Goal: Information Seeking & Learning: Understand process/instructions

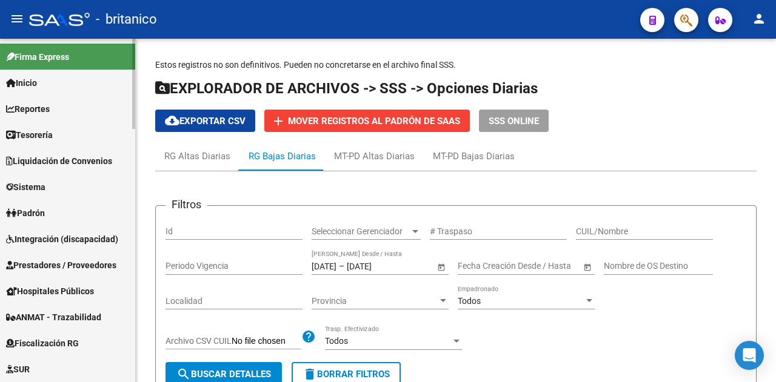
click at [30, 85] on span "Inicio" at bounding box center [21, 82] width 31 height 13
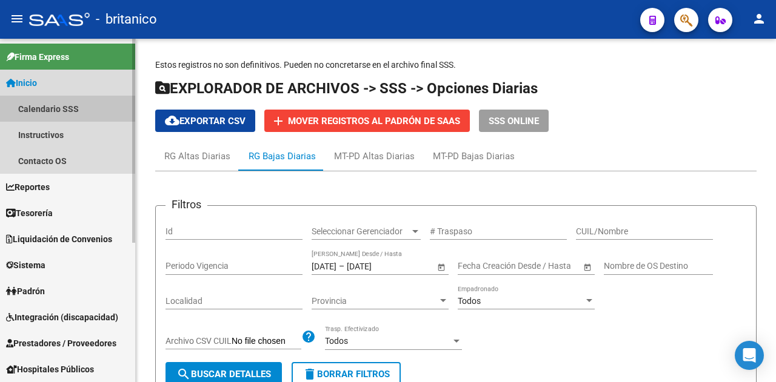
click at [50, 109] on link "Calendario SSS" at bounding box center [67, 109] width 135 height 26
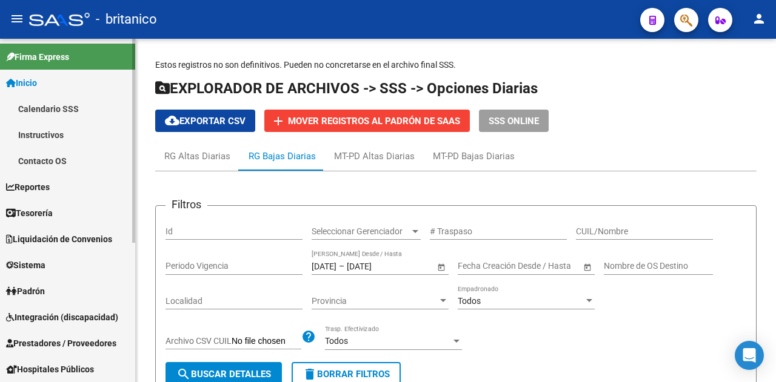
click at [58, 112] on link "Calendario SSS" at bounding box center [67, 109] width 135 height 26
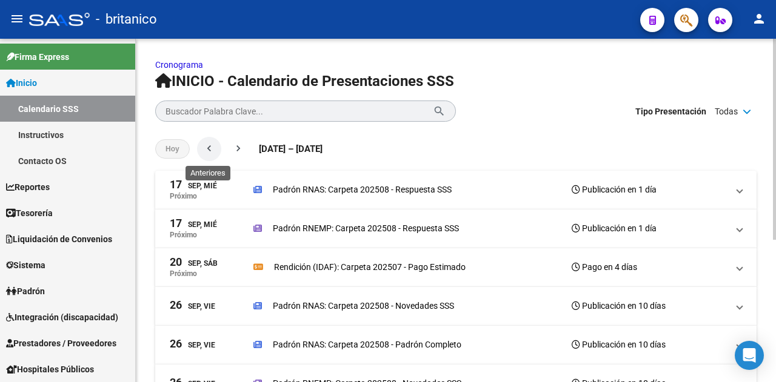
click at [212, 151] on mat-icon "chevron_left" at bounding box center [209, 148] width 12 height 12
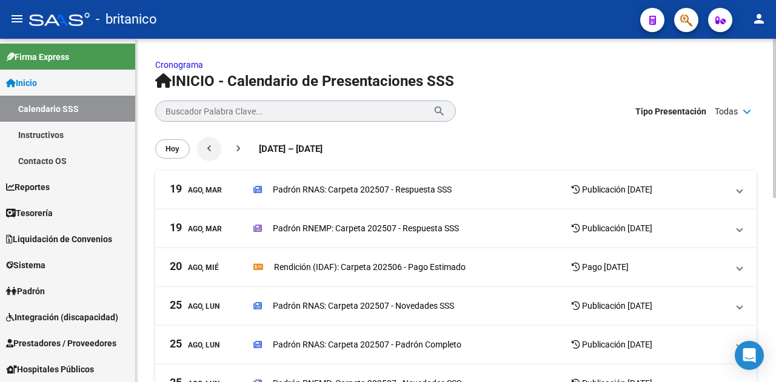
click at [212, 151] on mat-icon "chevron_left" at bounding box center [209, 148] width 12 height 12
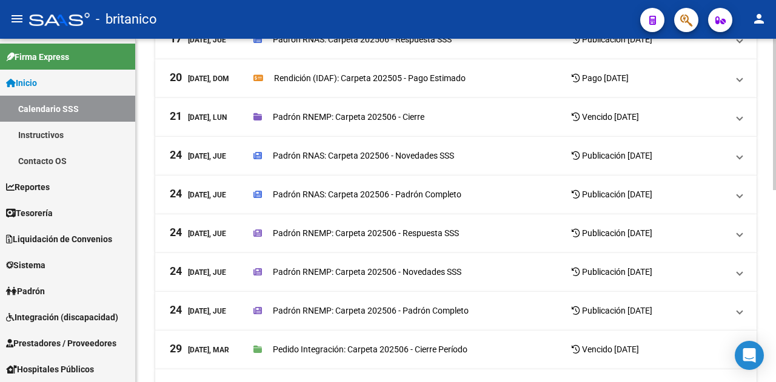
scroll to position [61, 0]
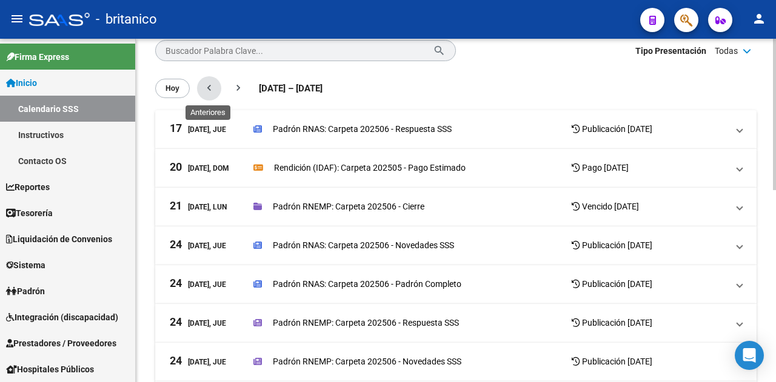
click at [205, 89] on mat-icon "chevron_left" at bounding box center [209, 88] width 12 height 12
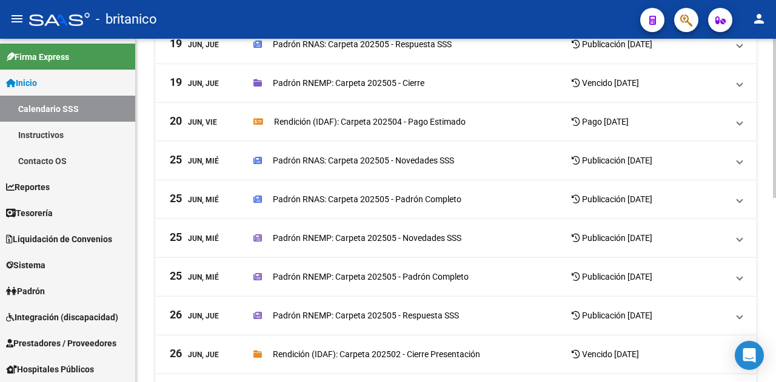
scroll to position [121, 0]
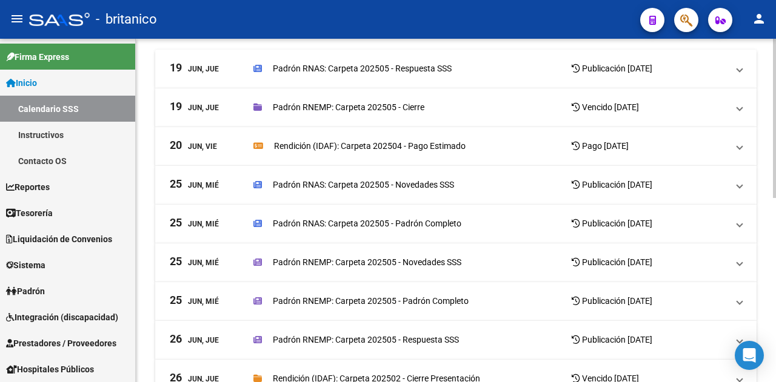
click at [422, 185] on p "Padrón RNAS: Carpeta 202505 - Novedades SSS" at bounding box center [363, 184] width 181 height 13
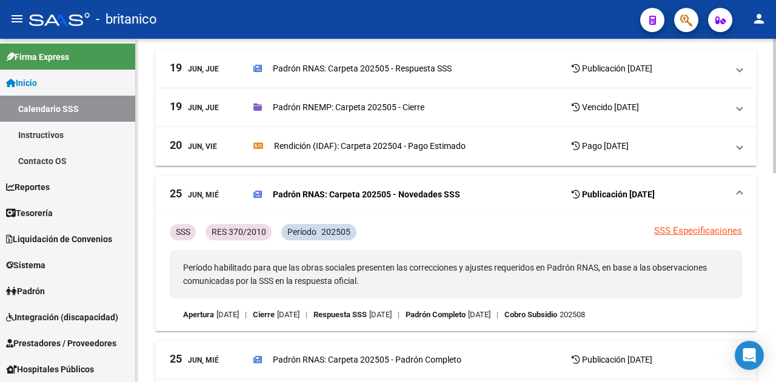
click at [706, 230] on link "SSS Especificaciones" at bounding box center [698, 230] width 88 height 11
